Goal: Check status: Check status

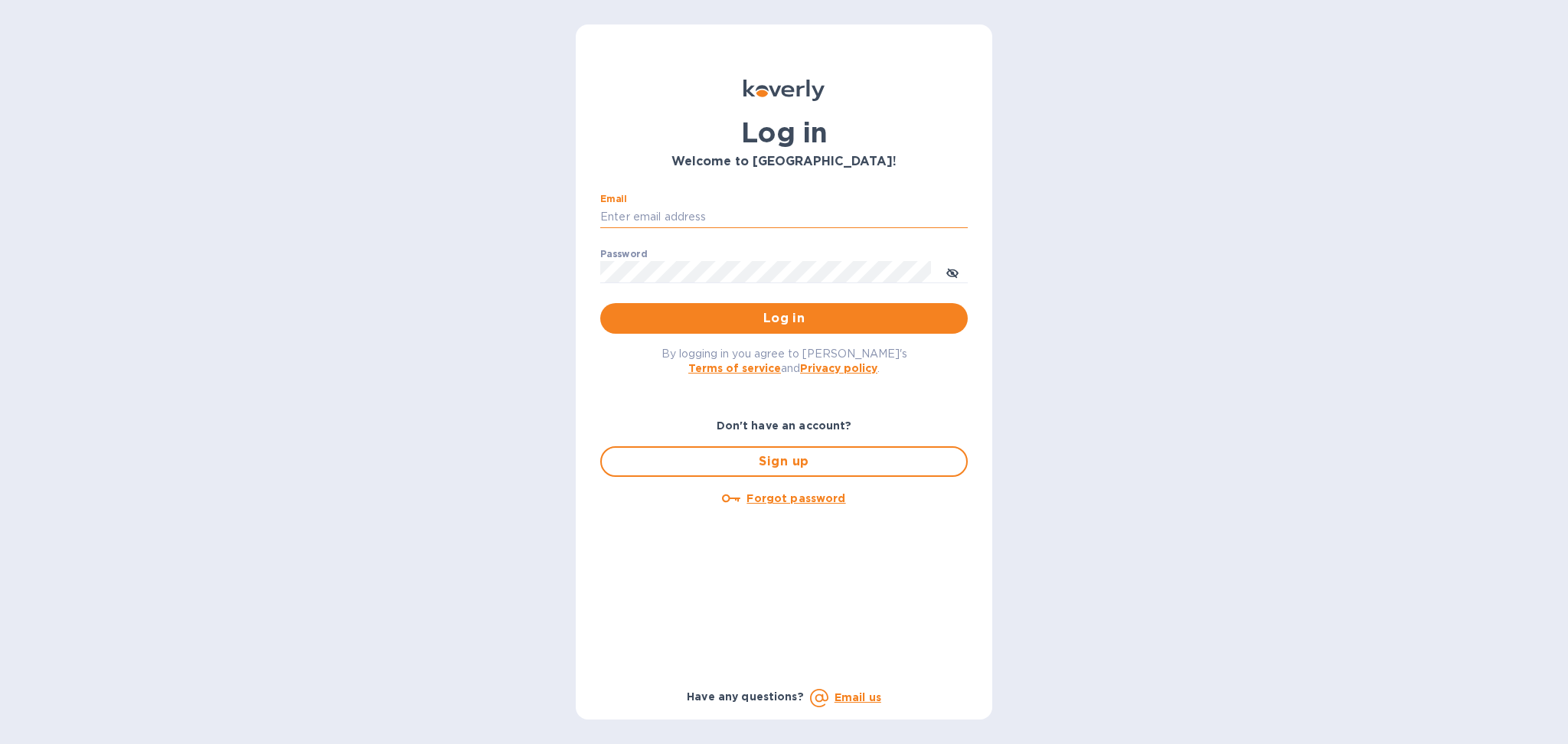
drag, startPoint x: 692, startPoint y: 215, endPoint x: 665, endPoint y: 214, distance: 27.0
click at [692, 215] on input "Email" at bounding box center [784, 217] width 368 height 23
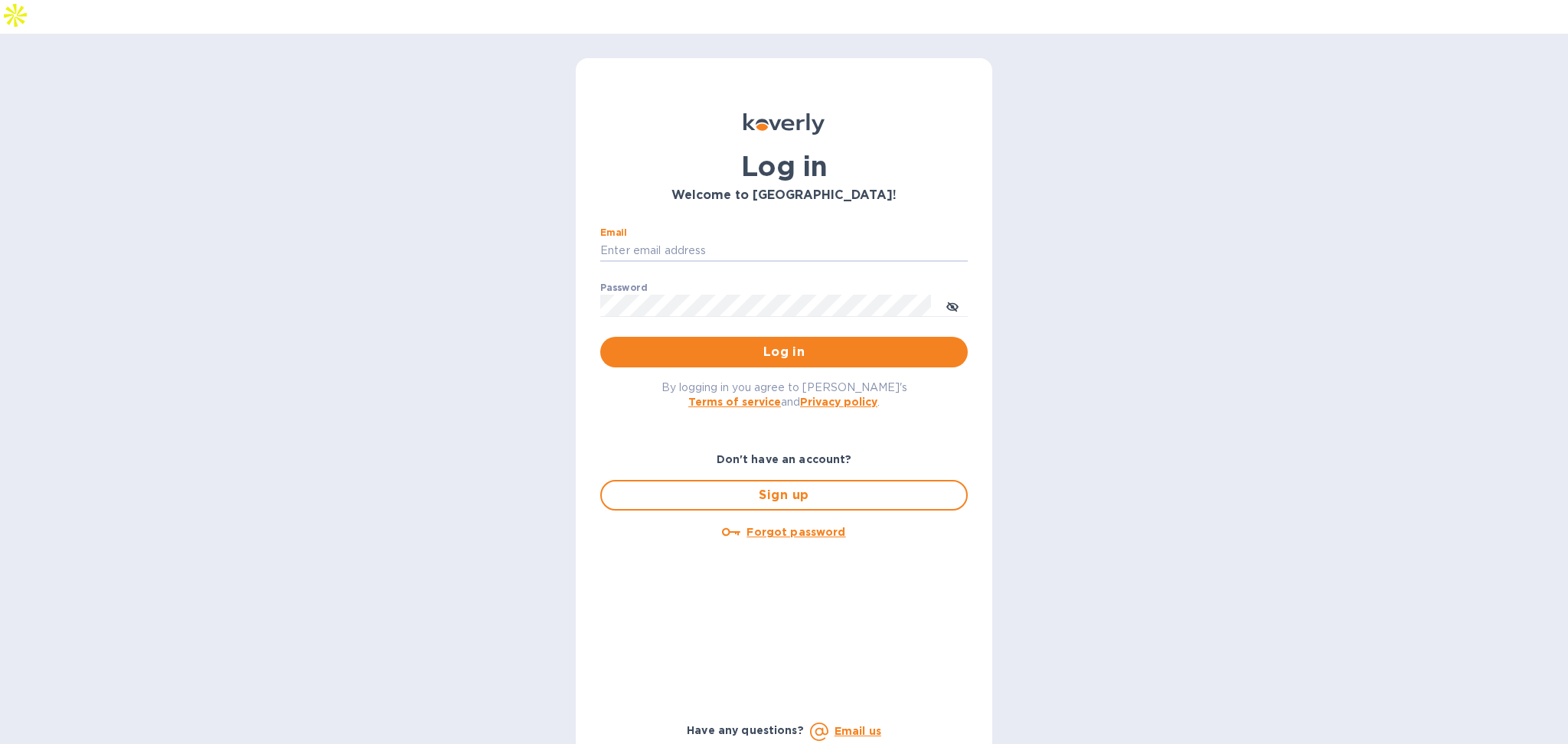
type input "alexis@lookoutgl.com"
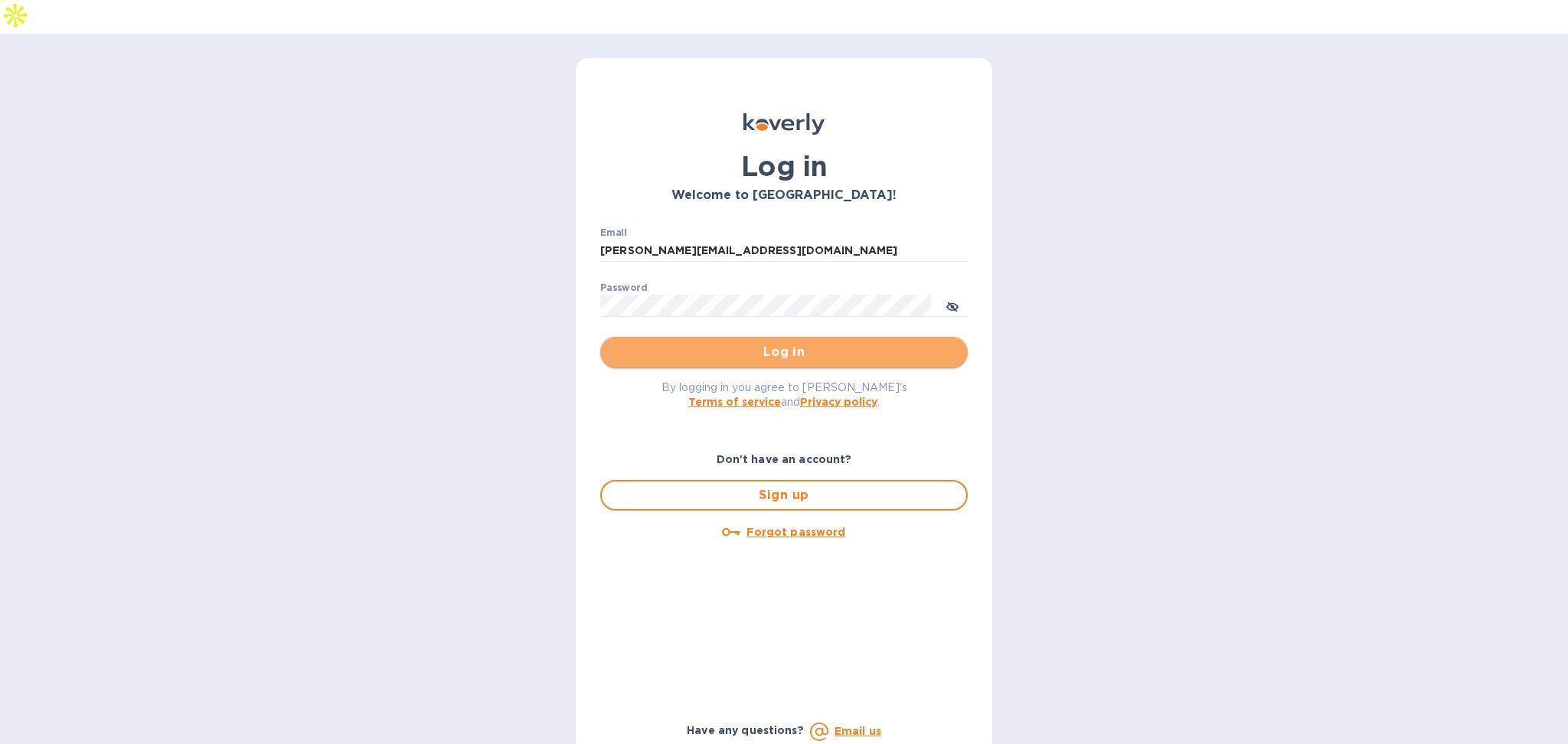
click at [747, 342] on span "Log in" at bounding box center [784, 351] width 342 height 19
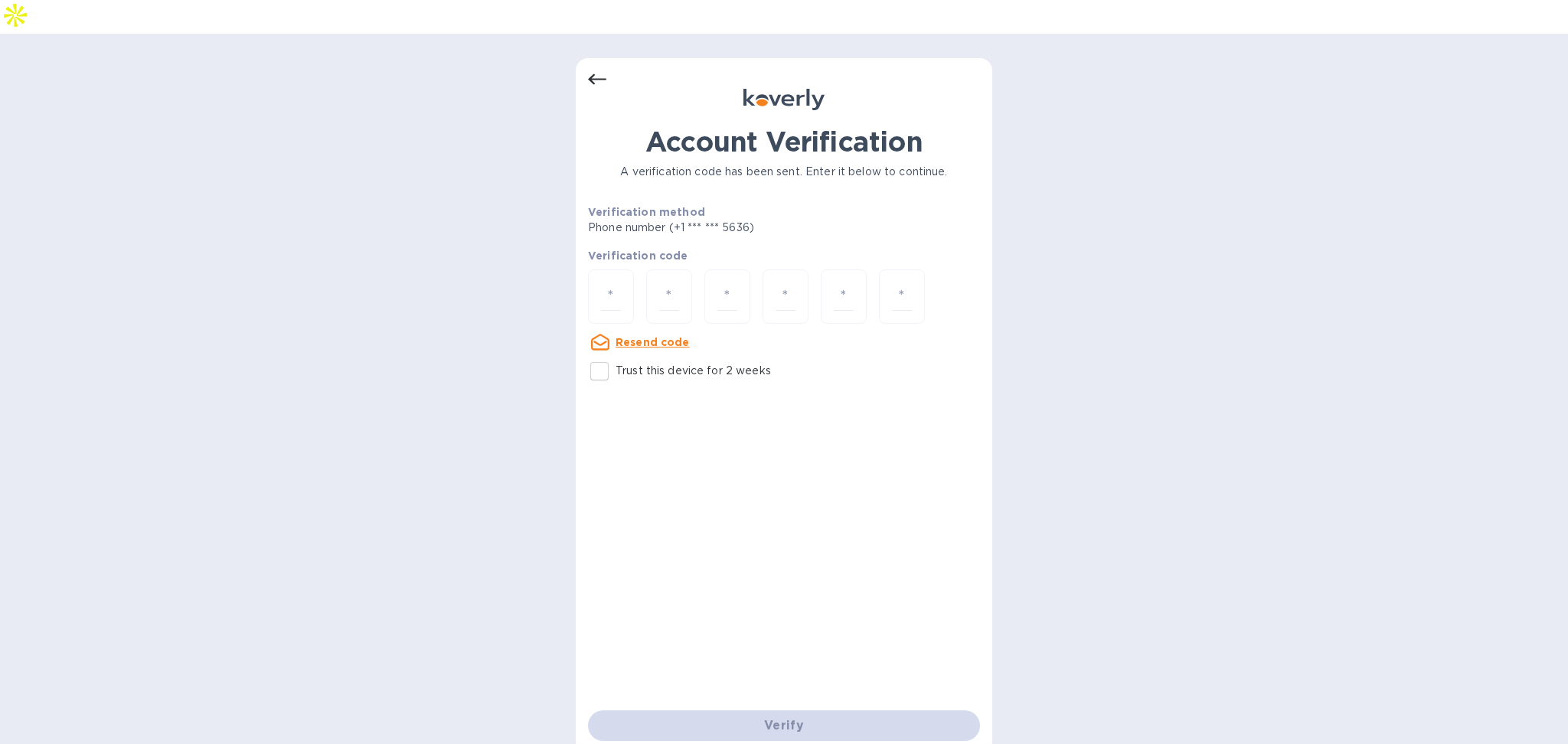
click at [627, 363] on p "Trust this device for 2 weeks" at bounding box center [693, 371] width 155 height 16
click at [616, 355] on input "Trust this device for 2 weeks" at bounding box center [599, 371] width 32 height 32
checkbox input "true"
click at [615, 269] on div at bounding box center [611, 296] width 46 height 55
type input "4"
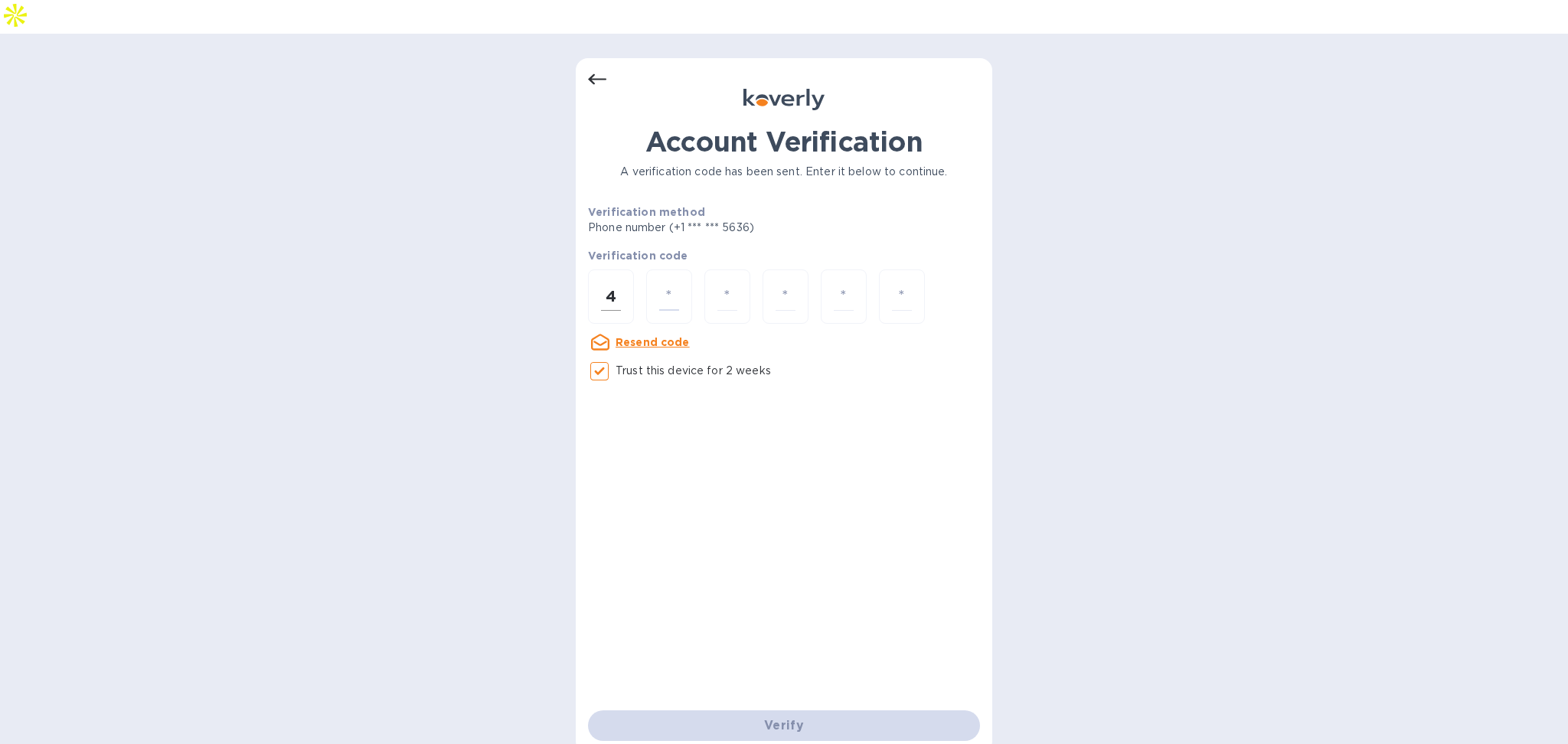
type input "1"
type input "0"
type input "7"
type input "9"
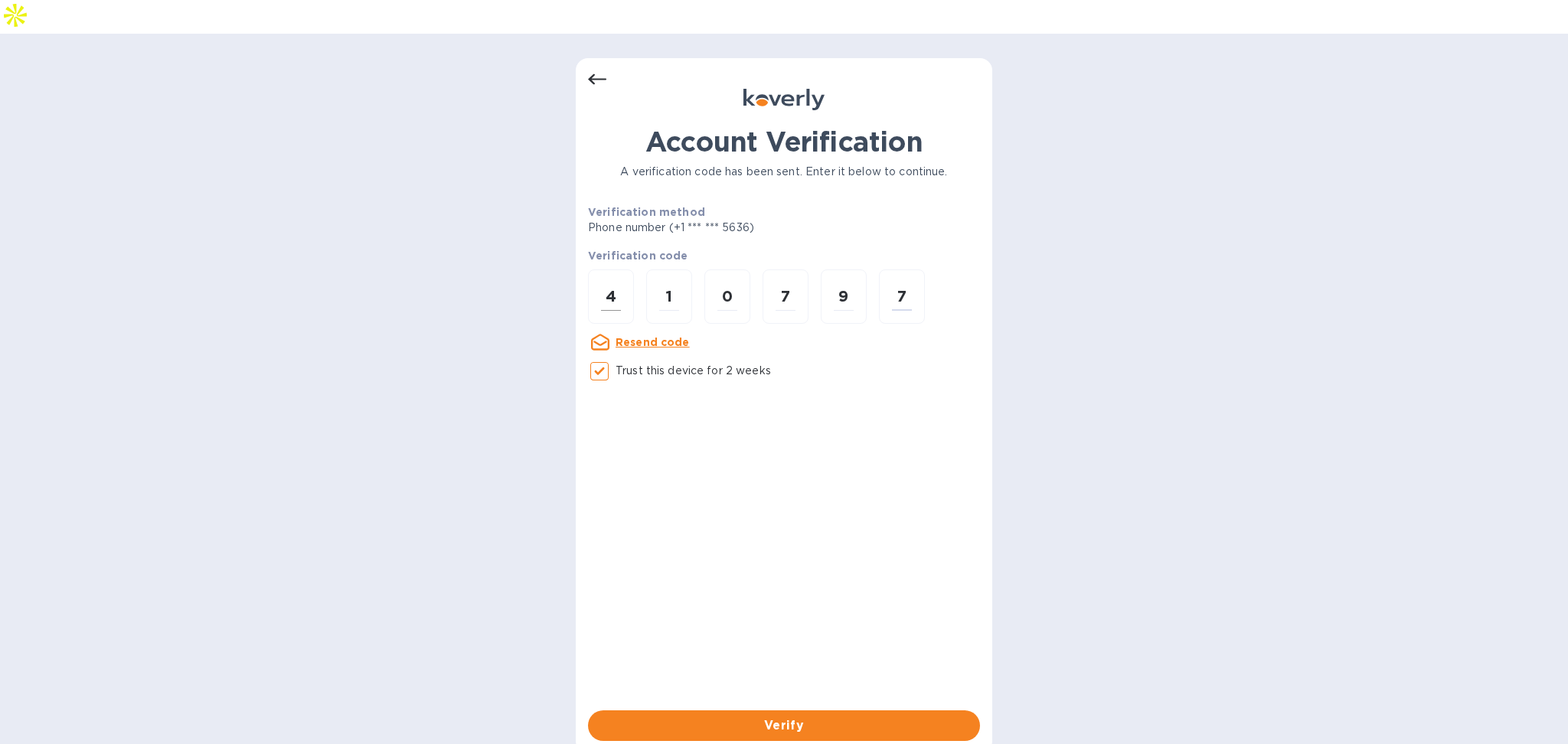
type input "7"
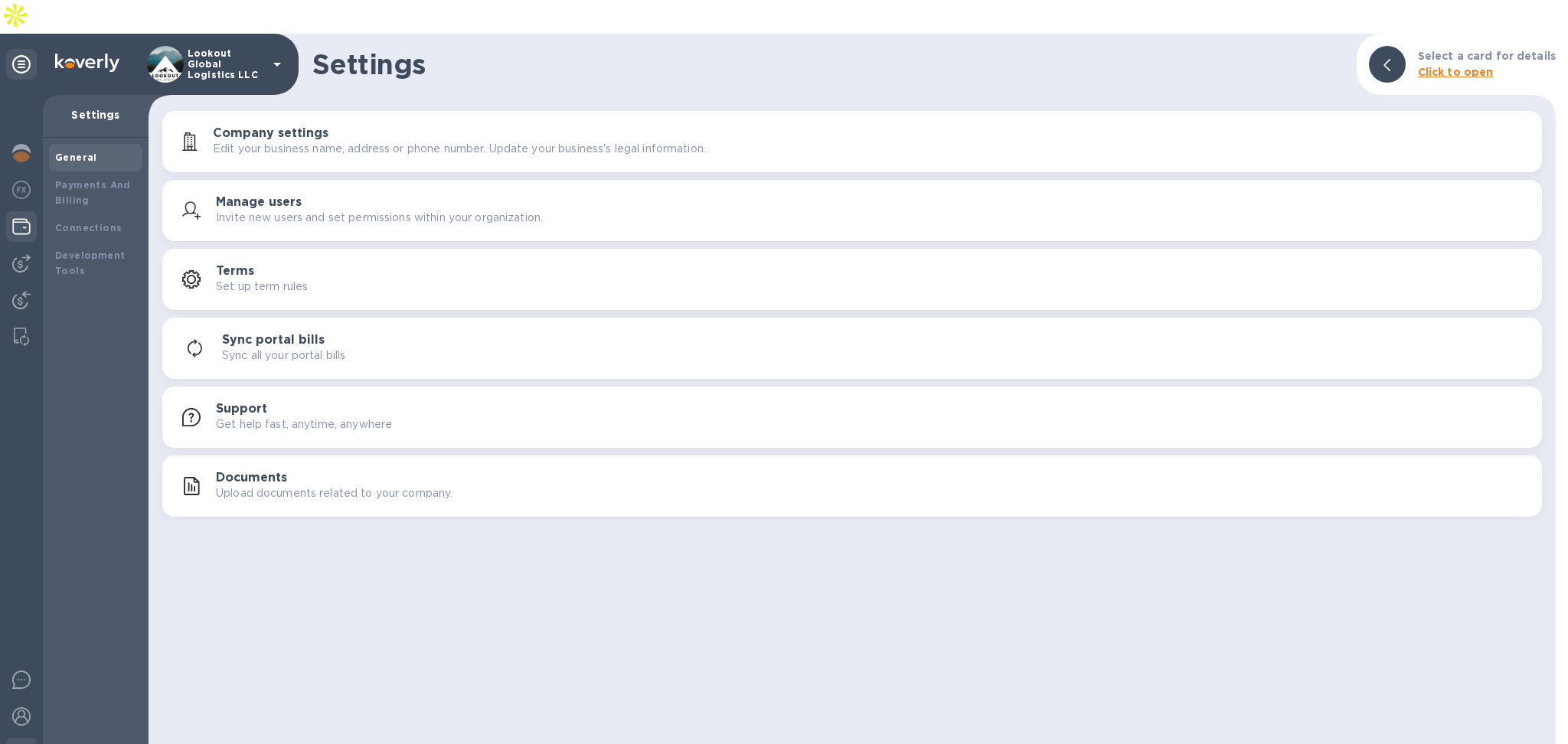
click at [22, 217] on img at bounding box center [21, 226] width 19 height 19
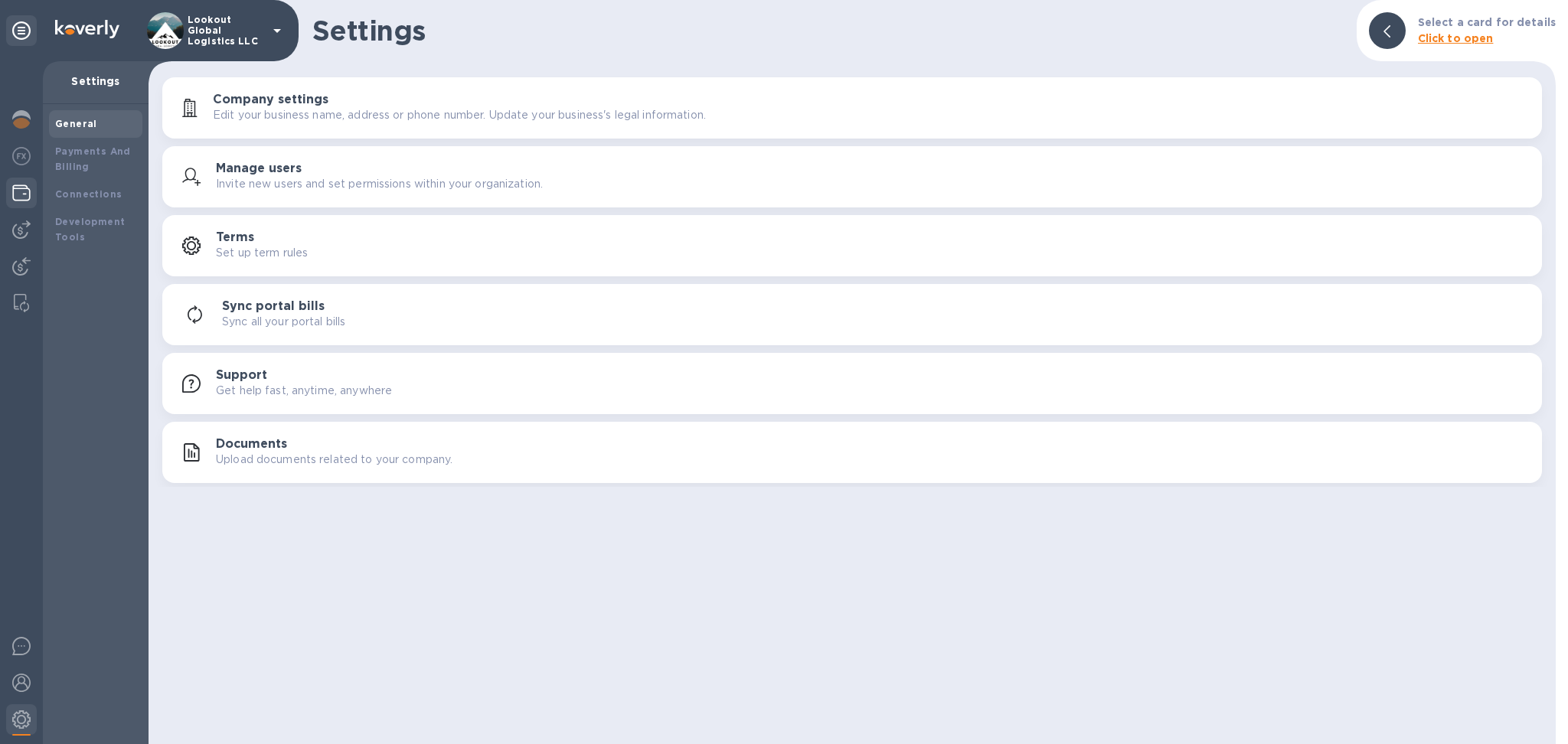
click at [21, 193] on img at bounding box center [21, 192] width 19 height 19
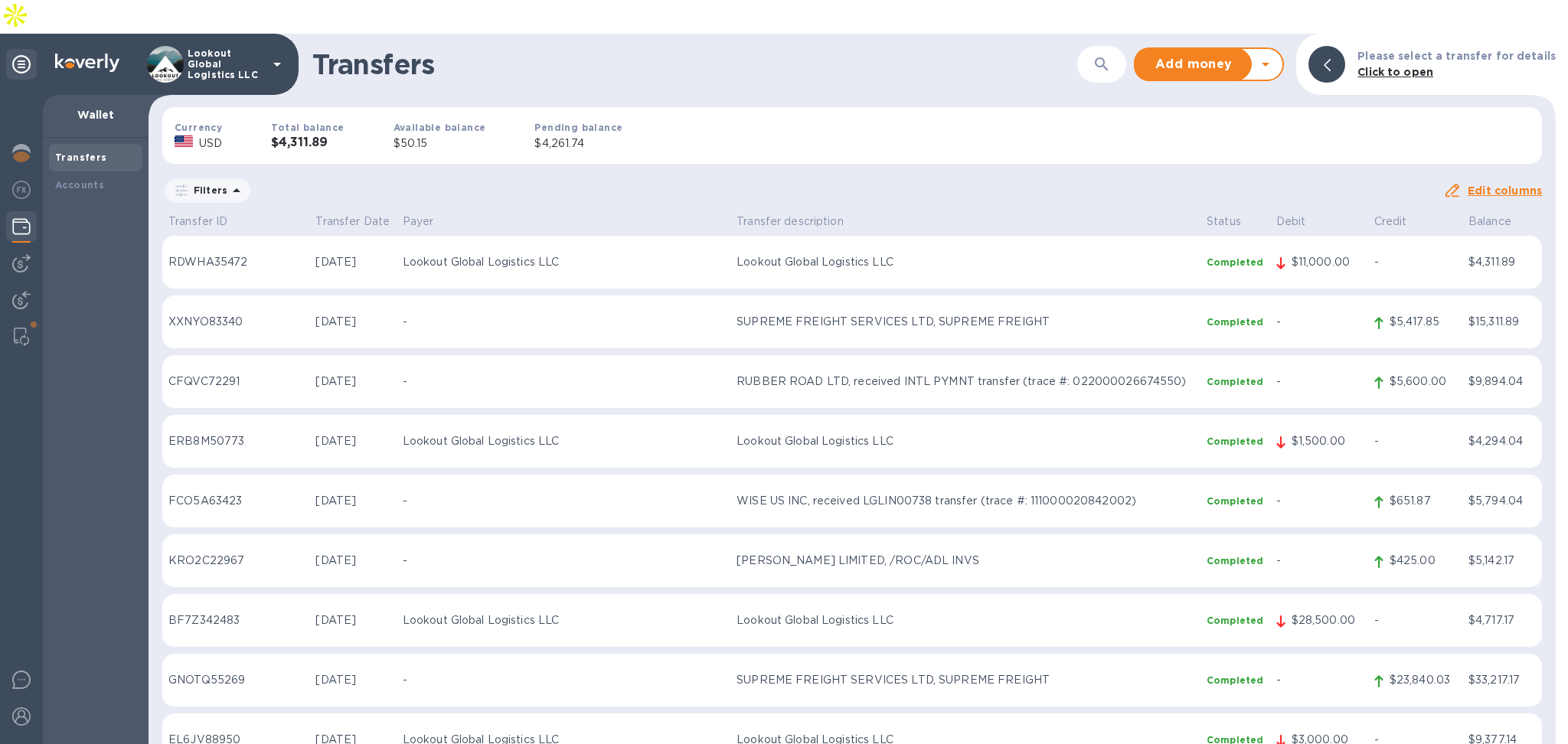
click at [1120, 46] on button "button" at bounding box center [1102, 64] width 37 height 37
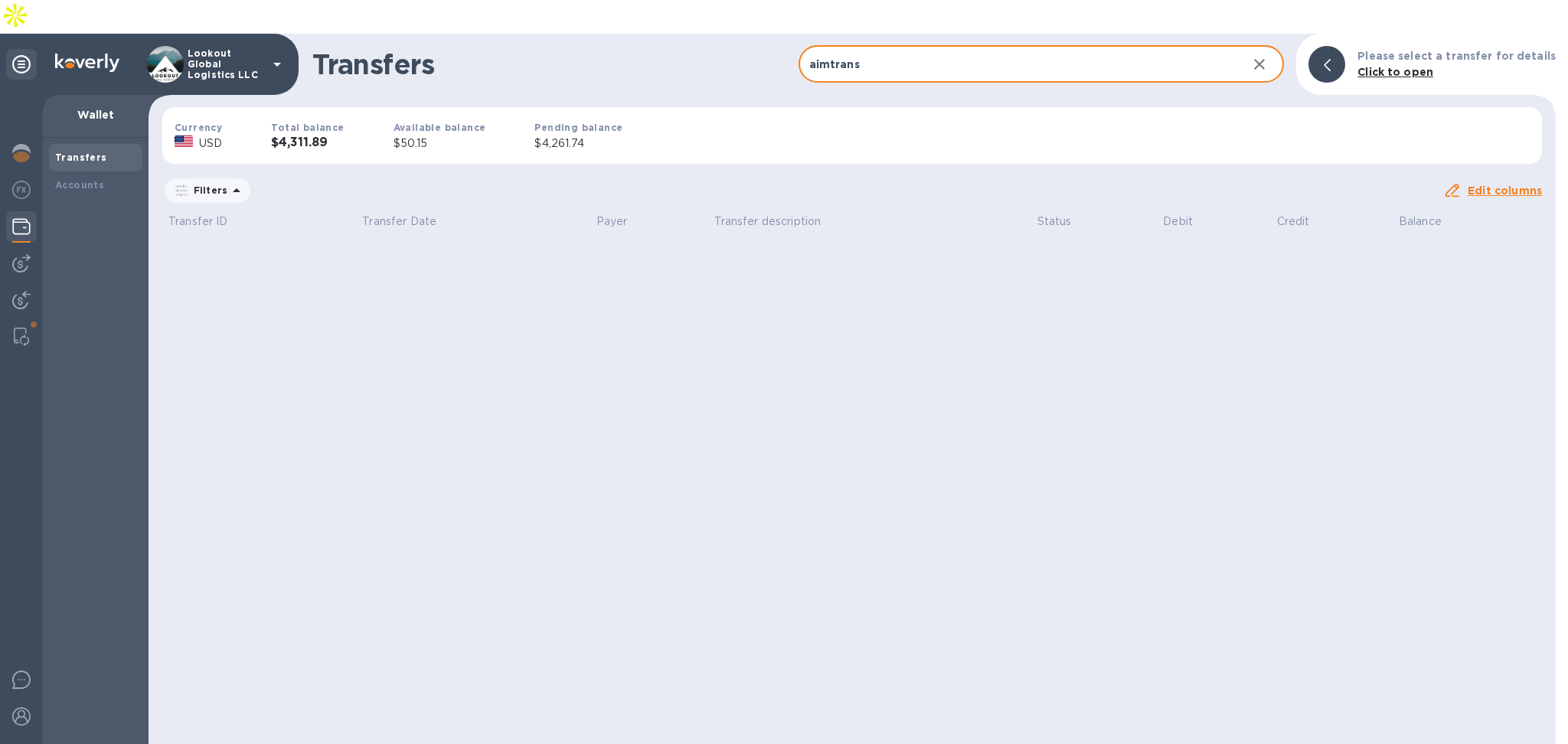
click at [879, 46] on input "aimtrans" at bounding box center [1017, 64] width 437 height 37
type input "aimtran"
click at [1268, 55] on icon "button" at bounding box center [1259, 63] width 19 height 19
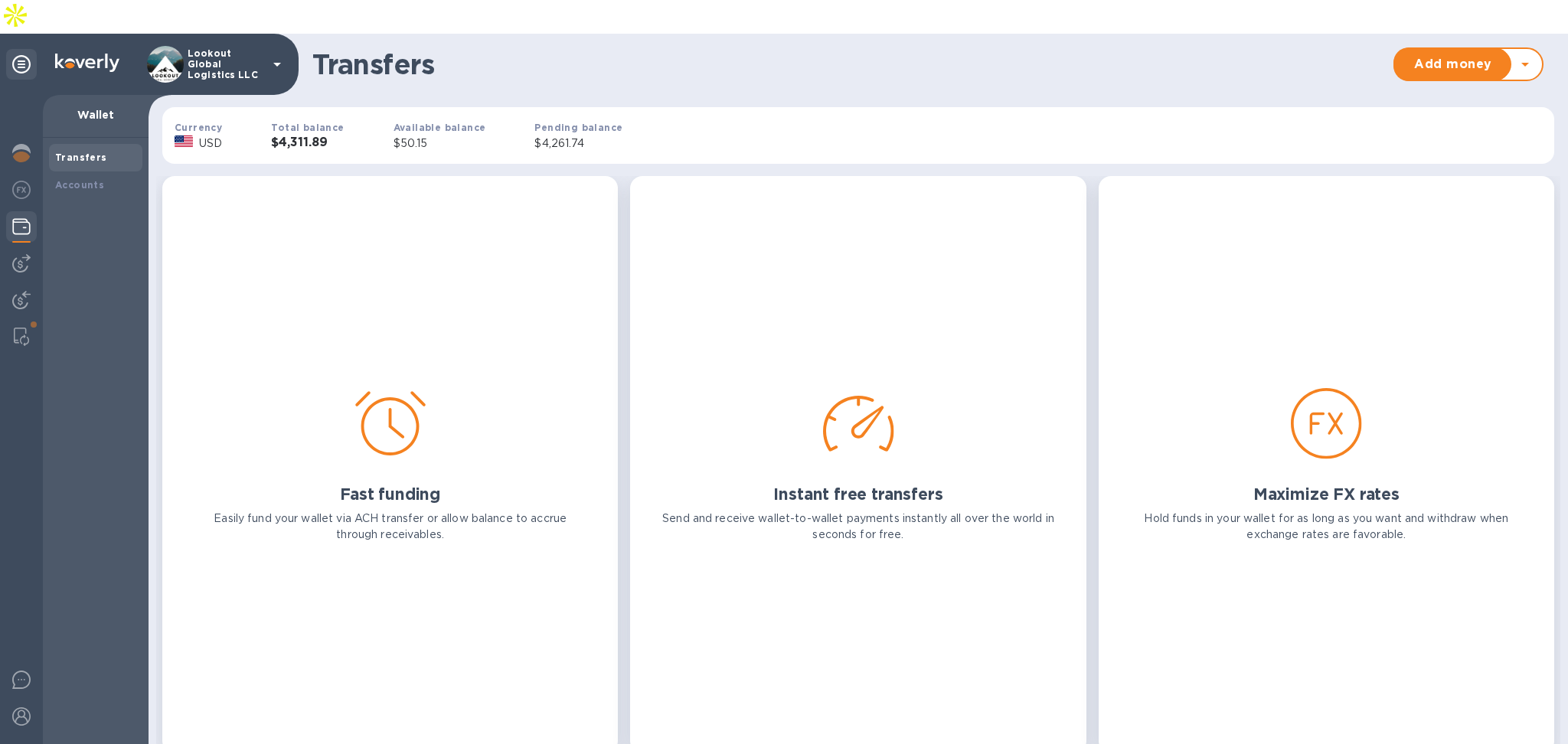
click at [95, 151] on b "Transfers" at bounding box center [80, 157] width 52 height 12
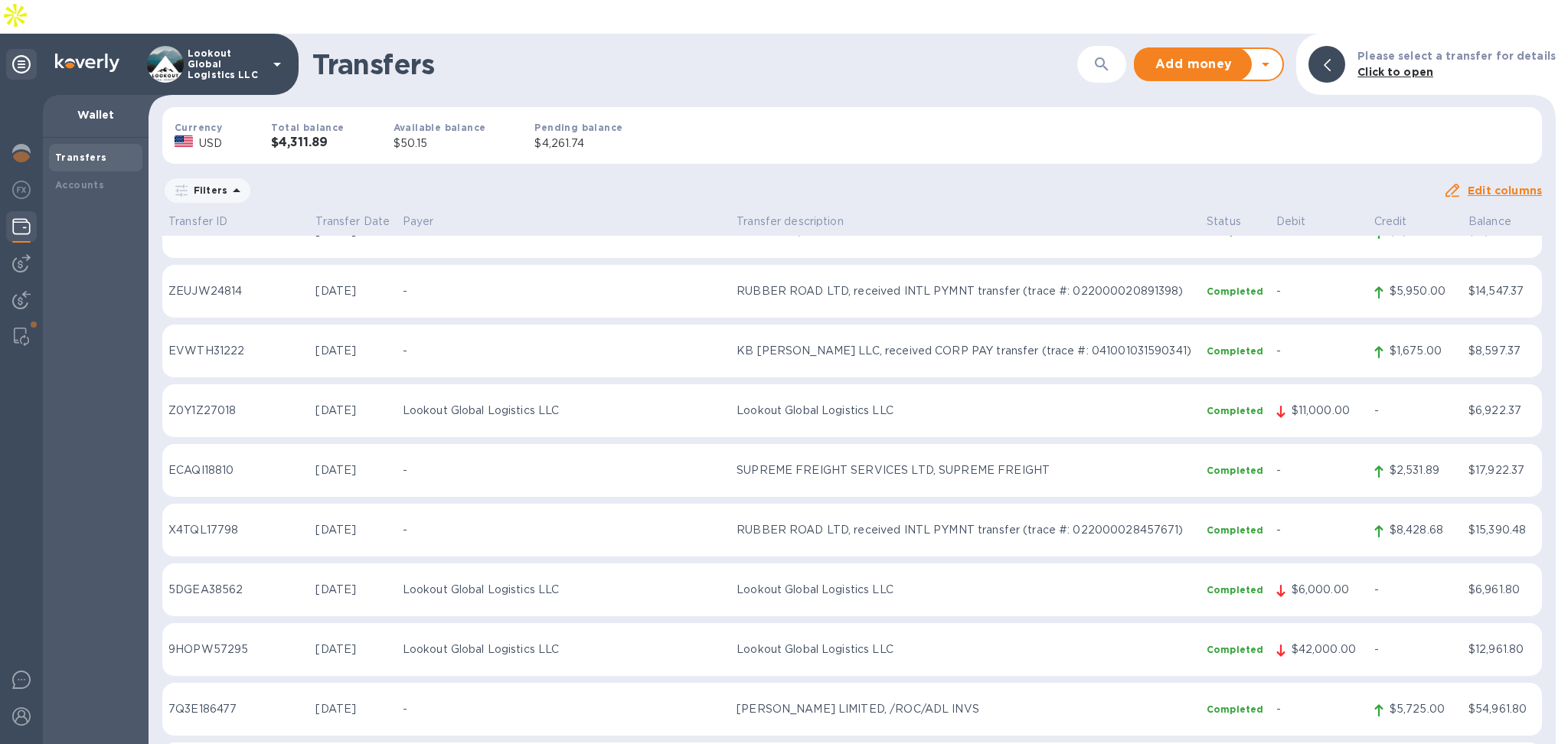
scroll to position [1121, 0]
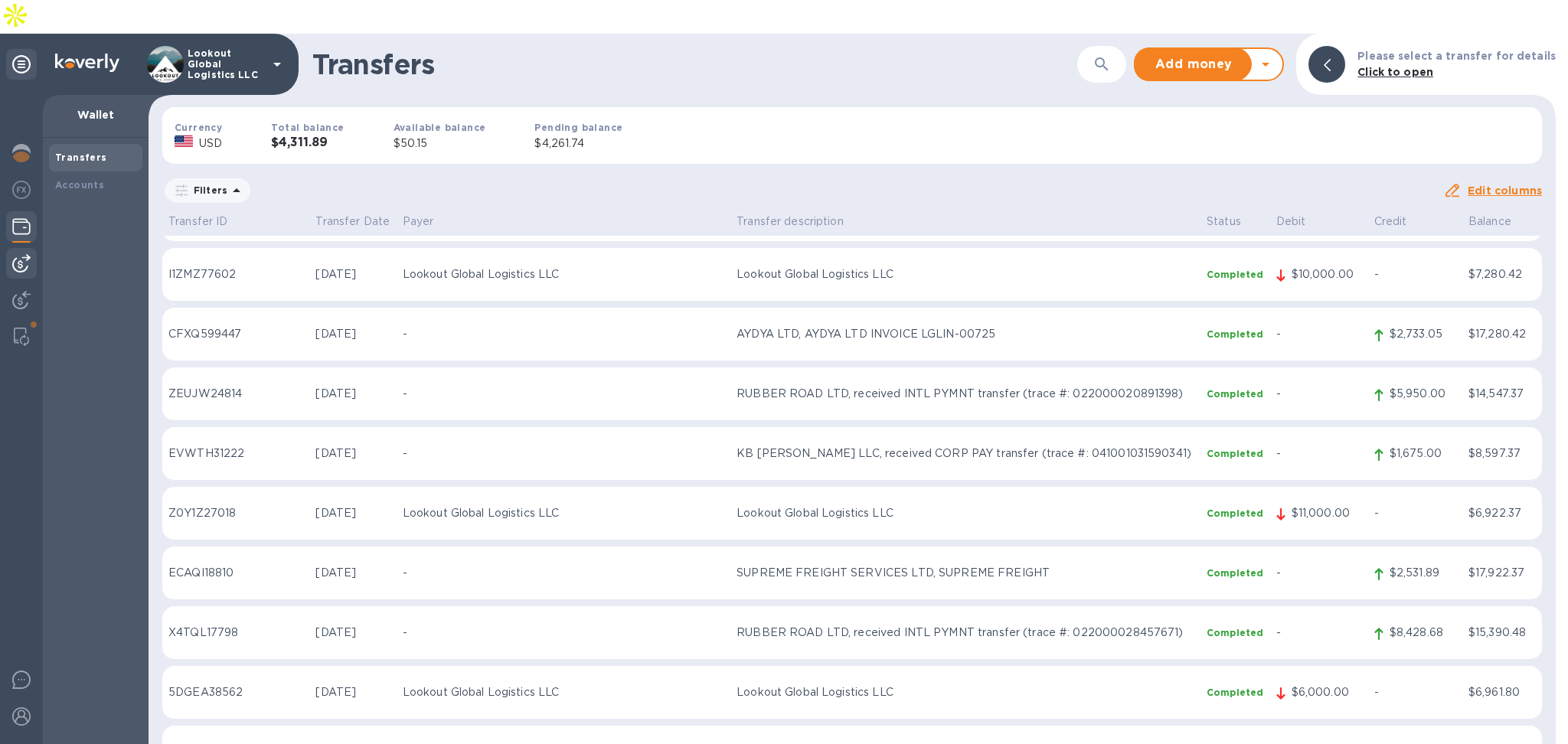
click at [30, 248] on div at bounding box center [20, 262] width 30 height 30
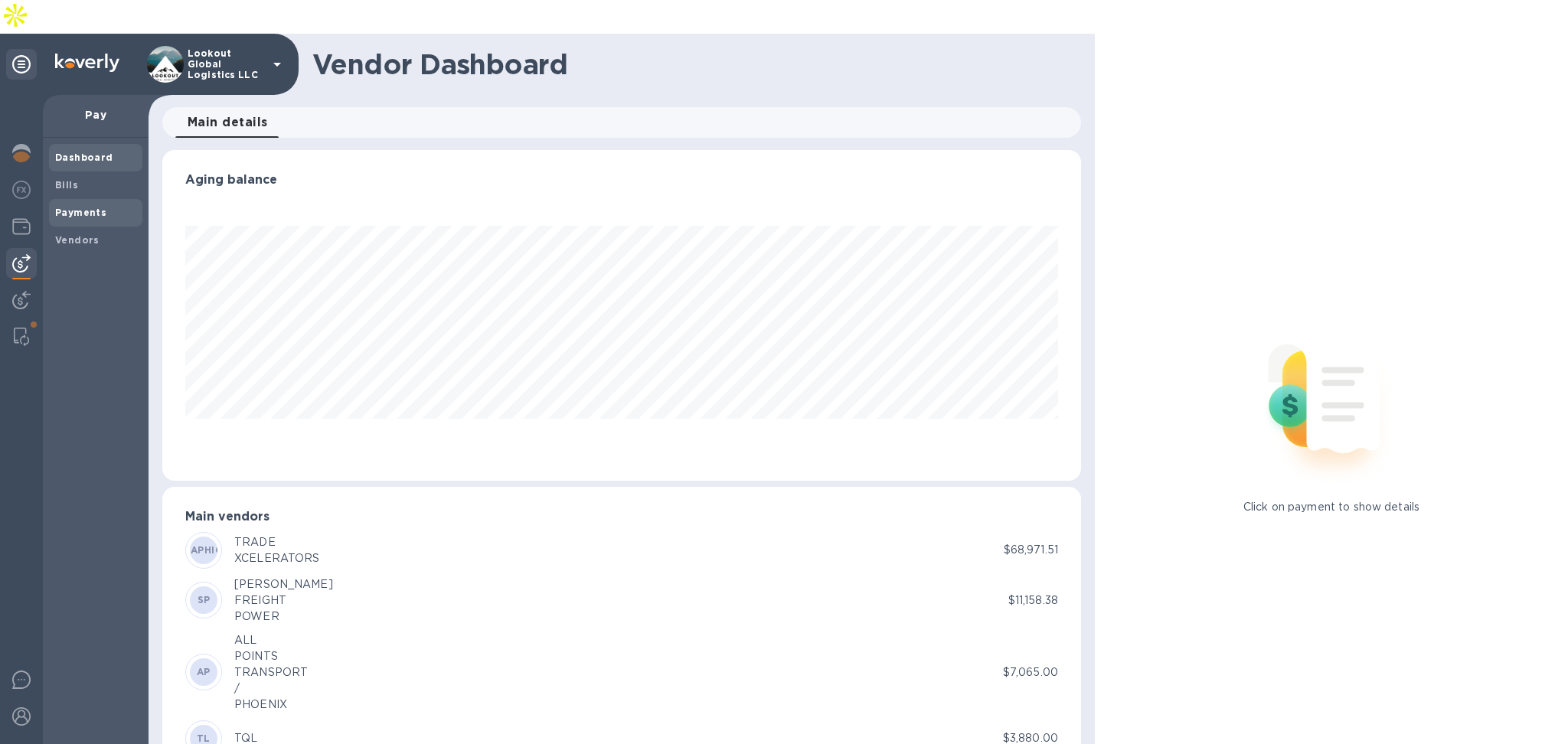
click at [93, 205] on span "Payments" at bounding box center [80, 213] width 52 height 16
